Goal: Book appointment/travel/reservation

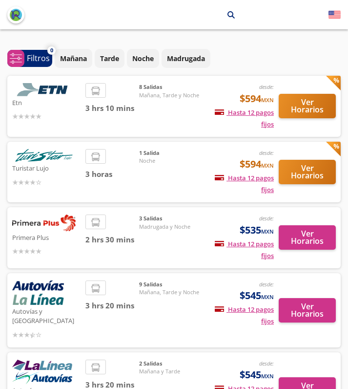
click at [74, 106] on p "Etn" at bounding box center [46, 102] width 68 height 12
click at [55, 84] on img at bounding box center [43, 89] width 63 height 13
click at [314, 111] on button "Ver Horarios" at bounding box center [307, 106] width 57 height 24
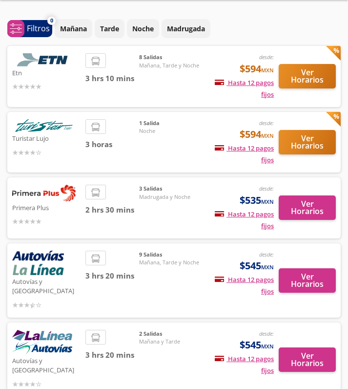
scroll to position [35, 0]
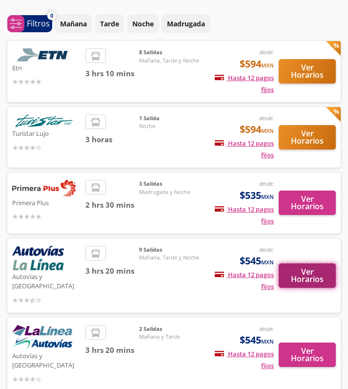
click at [306, 275] on button "Ver Horarios" at bounding box center [307, 275] width 57 height 24
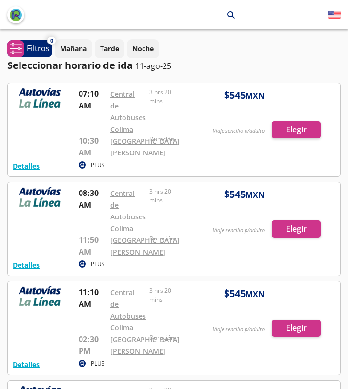
click at [93, 169] on p "PLUS" at bounding box center [98, 165] width 14 height 9
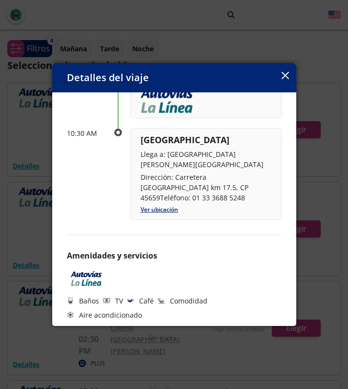
scroll to position [159, 0]
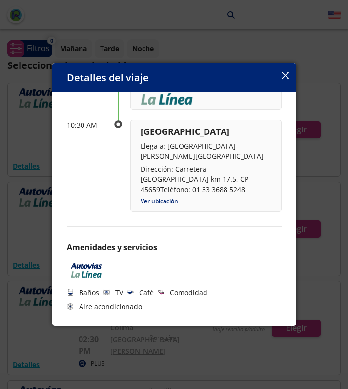
click at [284, 73] on icon "button" at bounding box center [285, 75] width 7 height 7
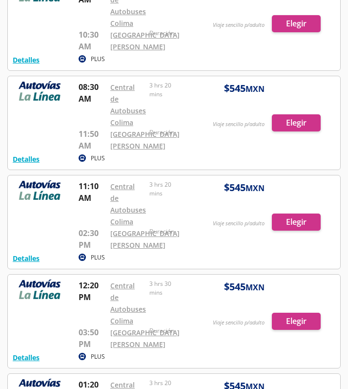
scroll to position [0, 0]
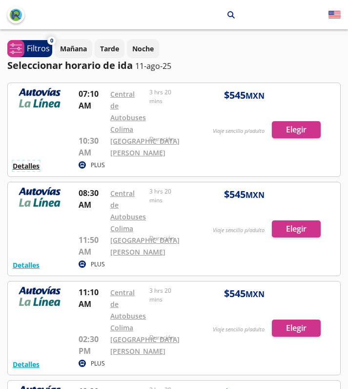
click at [33, 171] on button "Detalles" at bounding box center [26, 166] width 27 height 10
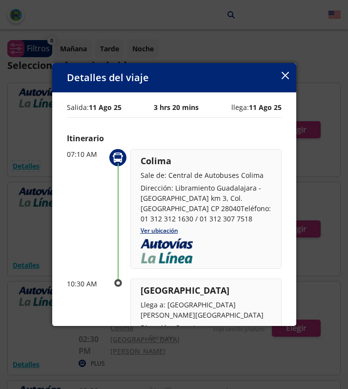
scroll to position [159, 0]
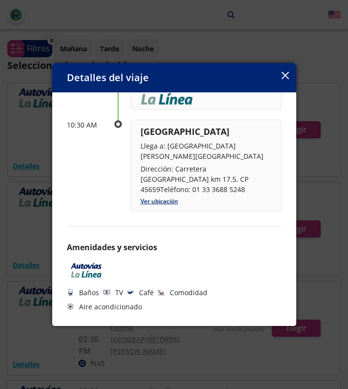
click at [280, 74] on div "Detalles del viaje" at bounding box center [174, 77] width 244 height 29
click at [282, 74] on icon "button" at bounding box center [285, 75] width 7 height 7
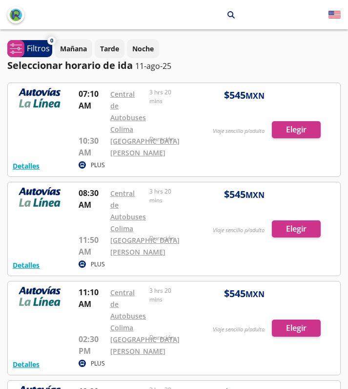
scroll to position [35, 0]
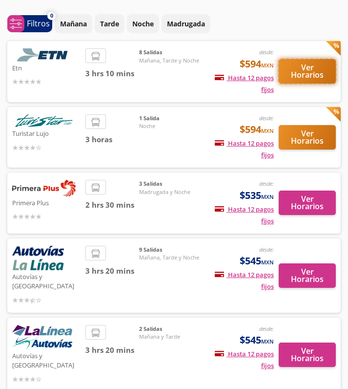
click at [312, 76] on button "Ver Horarios" at bounding box center [307, 71] width 57 height 24
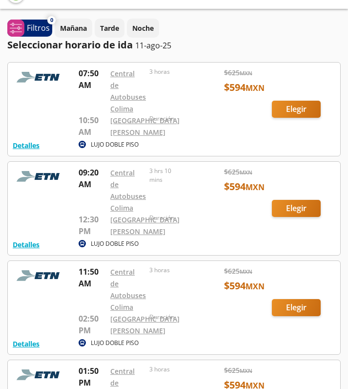
scroll to position [22, 0]
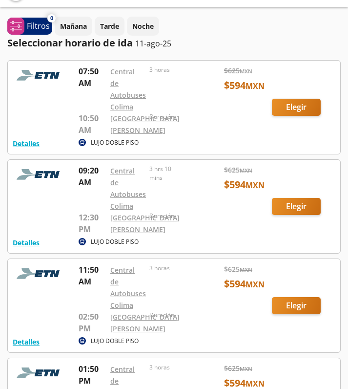
click at [294, 221] on div at bounding box center [174, 206] width 333 height 93
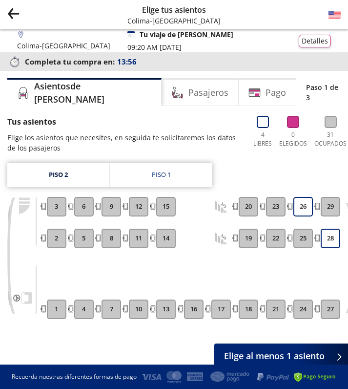
scroll to position [0, 6]
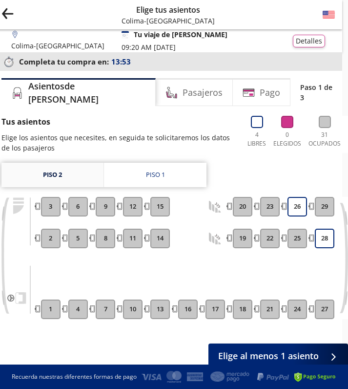
click at [59, 169] on link "Piso 2" at bounding box center [52, 175] width 102 height 24
click at [179, 173] on link "Piso 1" at bounding box center [155, 175] width 103 height 24
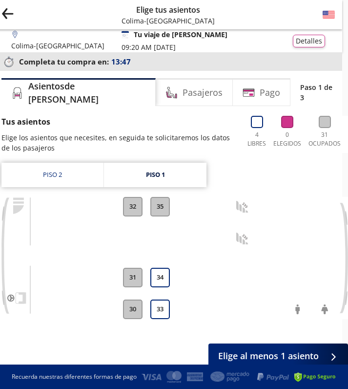
click at [12, 17] on icon "Group 9 Created with Sketch." at bounding box center [7, 13] width 12 height 12
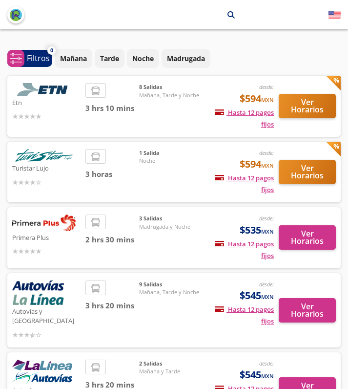
click at [60, 88] on img at bounding box center [43, 89] width 63 height 13
click at [308, 172] on button "Ver Horarios" at bounding box center [307, 172] width 57 height 24
click at [310, 110] on button "Ver Horarios" at bounding box center [307, 106] width 57 height 24
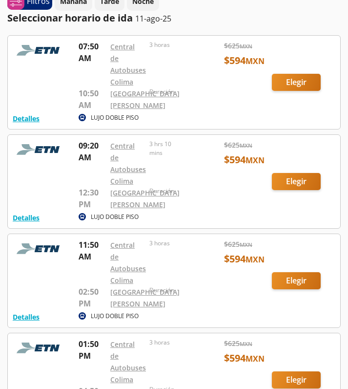
scroll to position [48, 0]
